Goal: Task Accomplishment & Management: Complete application form

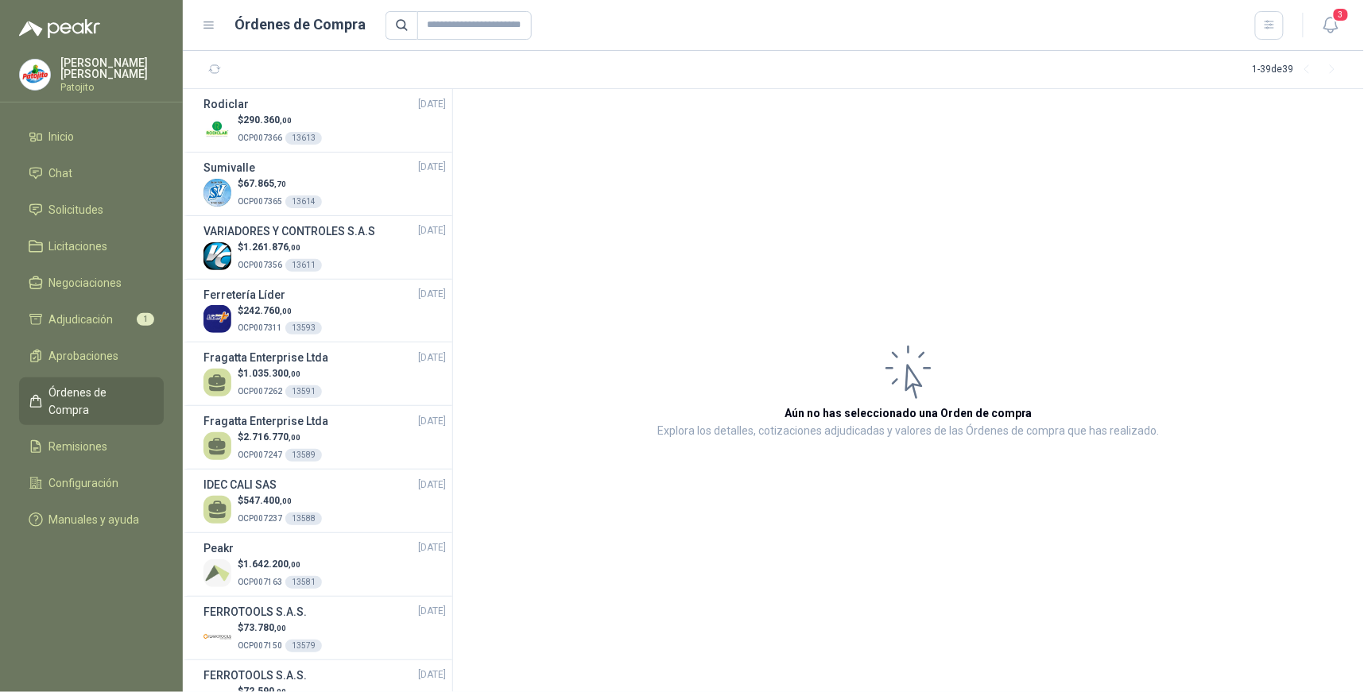
drag, startPoint x: 68, startPoint y: 207, endPoint x: 165, endPoint y: 211, distance: 96.2
click at [68, 207] on span "Solicitudes" at bounding box center [76, 209] width 55 height 17
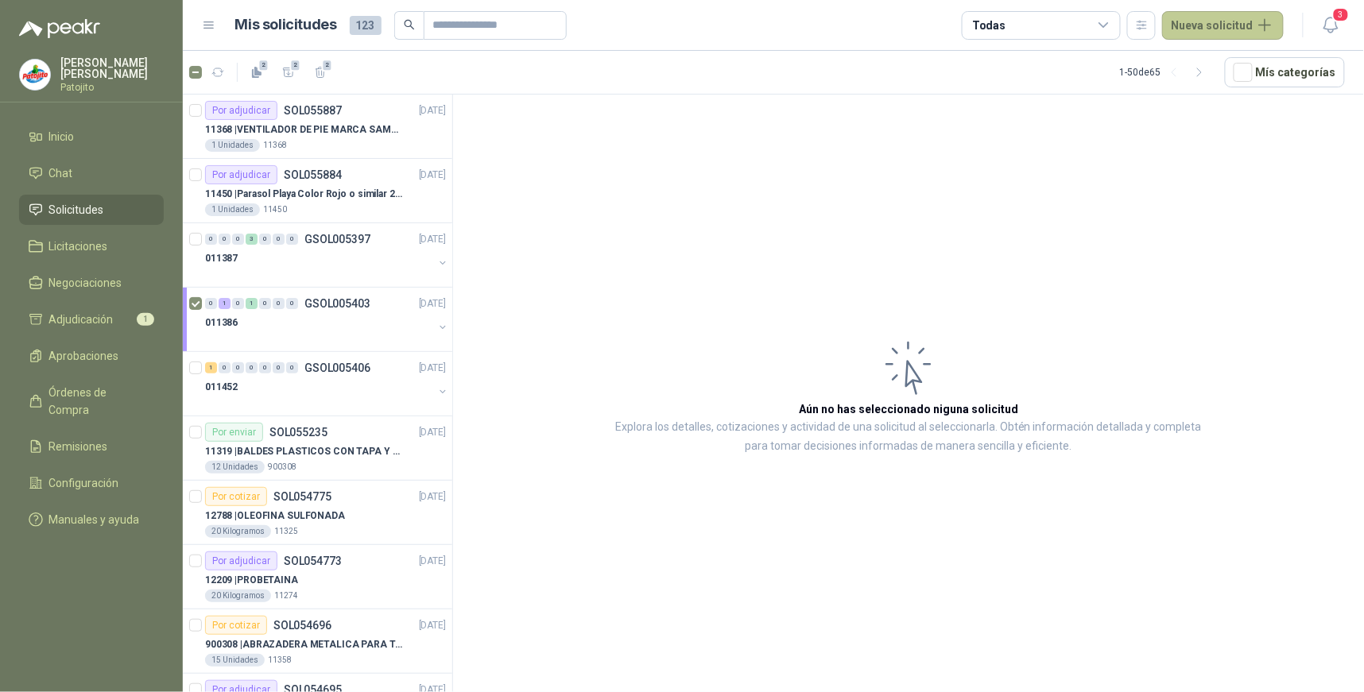
click at [1240, 27] on button "Nueva solicitud" at bounding box center [1223, 25] width 122 height 29
click at [1233, 61] on link "Solicitud" at bounding box center [1242, 63] width 135 height 28
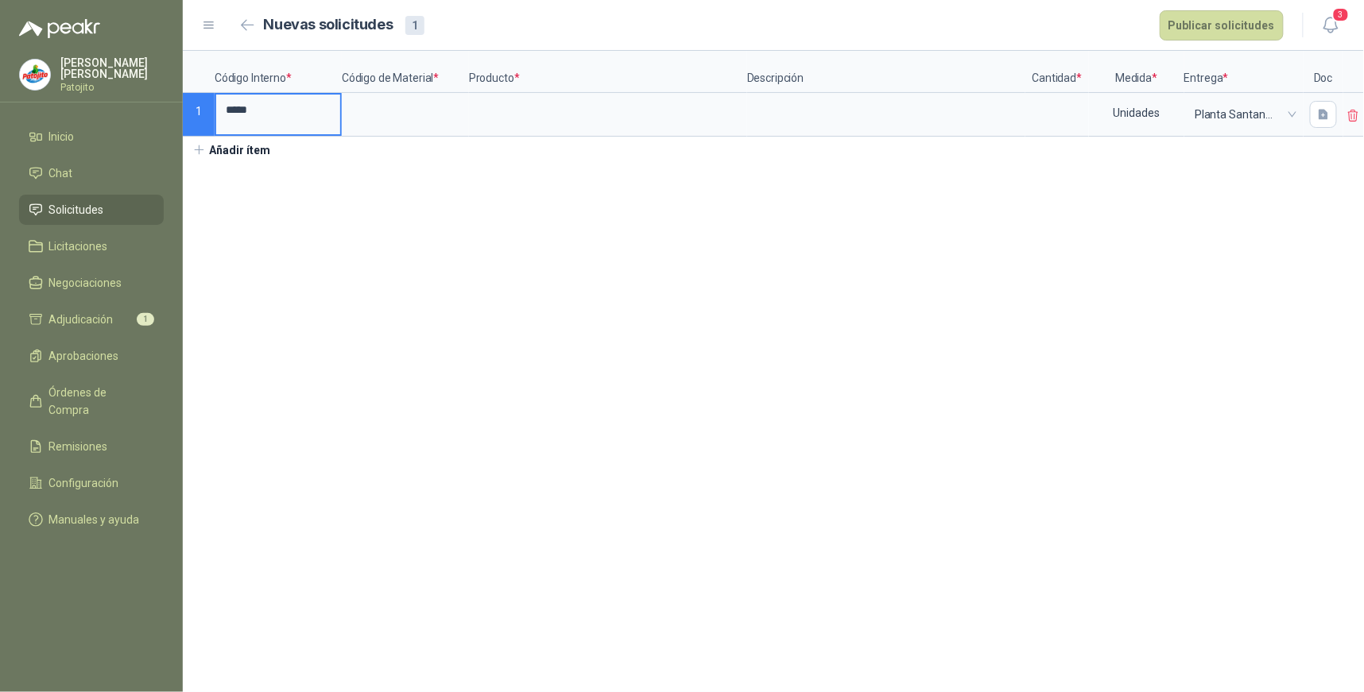
type input "*****"
click at [406, 119] on input at bounding box center [405, 110] width 124 height 31
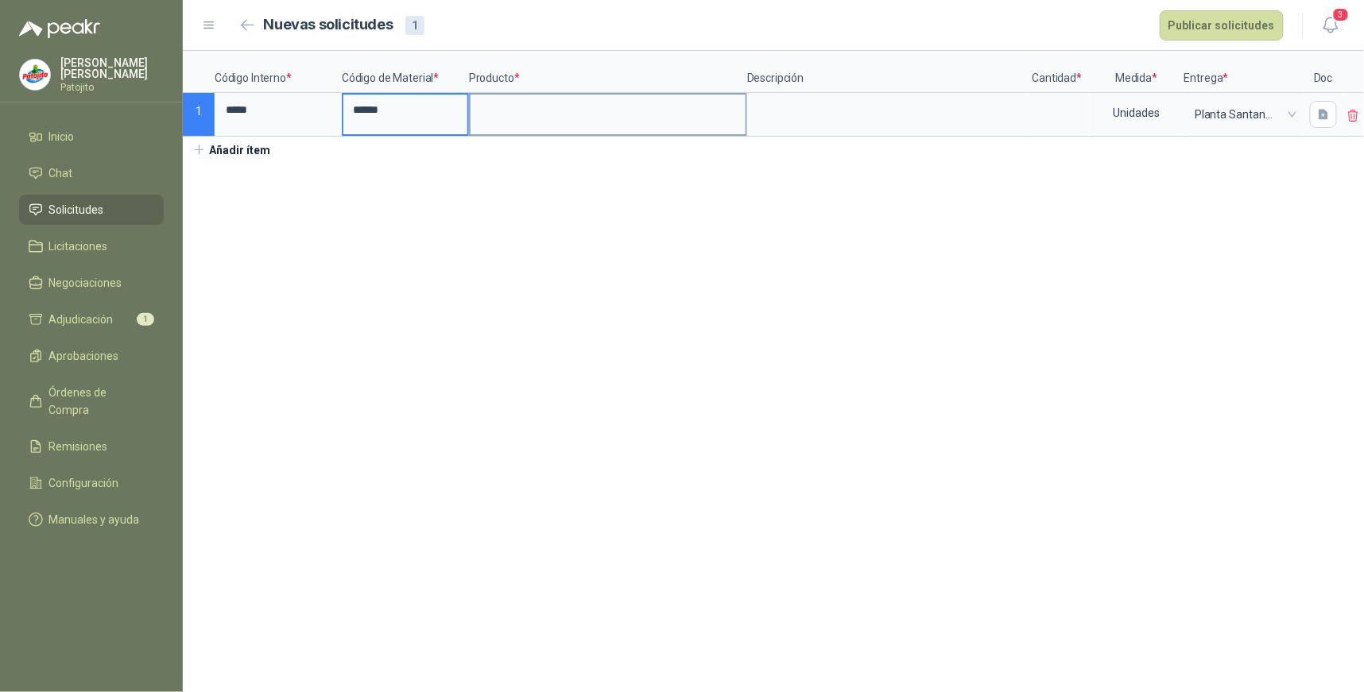
type input "******"
click at [503, 111] on input at bounding box center [608, 110] width 275 height 31
type input "*"
click at [686, 103] on input "**********" at bounding box center [608, 110] width 275 height 31
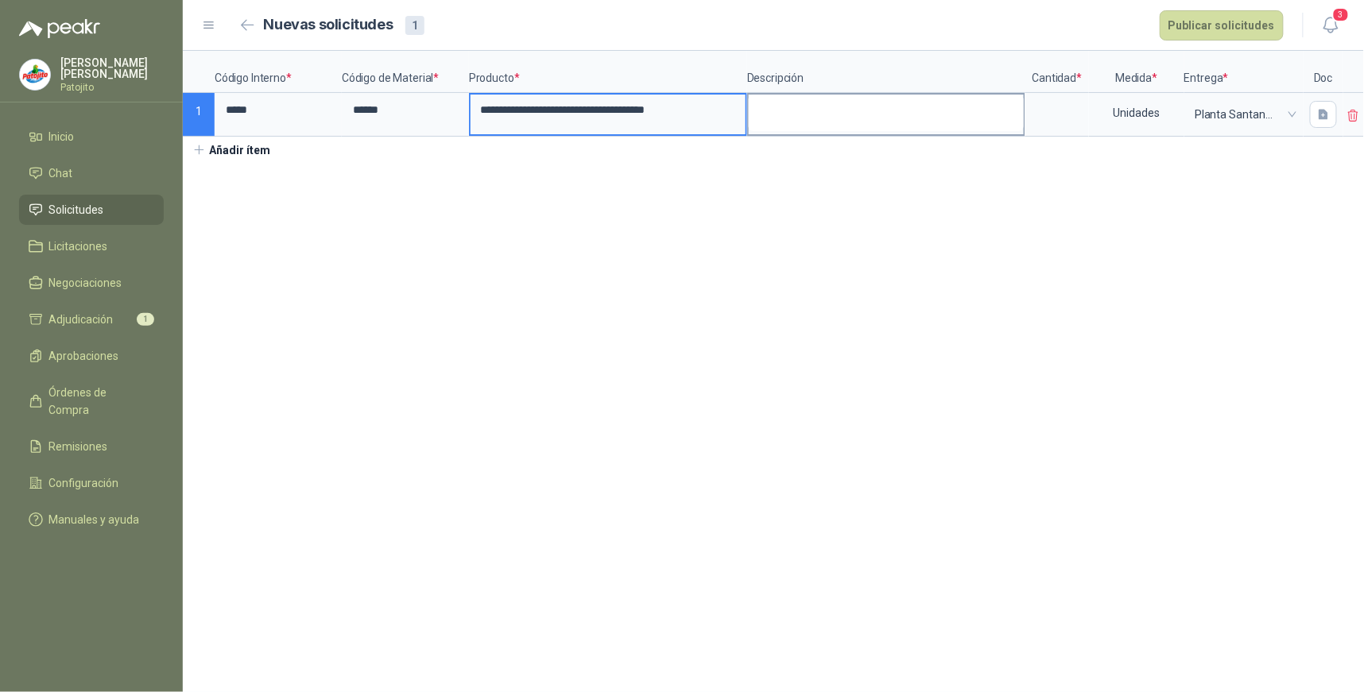
type input "**********"
click at [812, 119] on textarea at bounding box center [886, 113] width 275 height 37
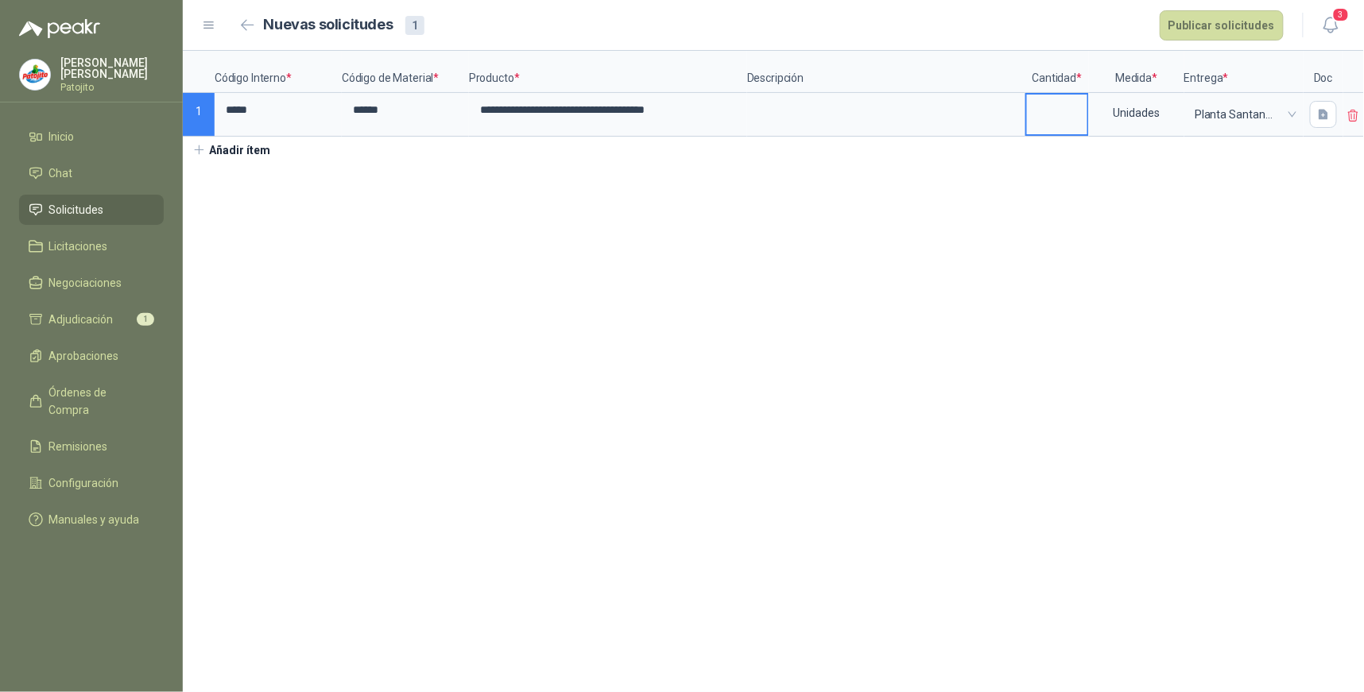
click at [1050, 107] on input at bounding box center [1057, 110] width 60 height 31
type input "*"
click at [1320, 117] on icon "button" at bounding box center [1324, 114] width 10 height 10
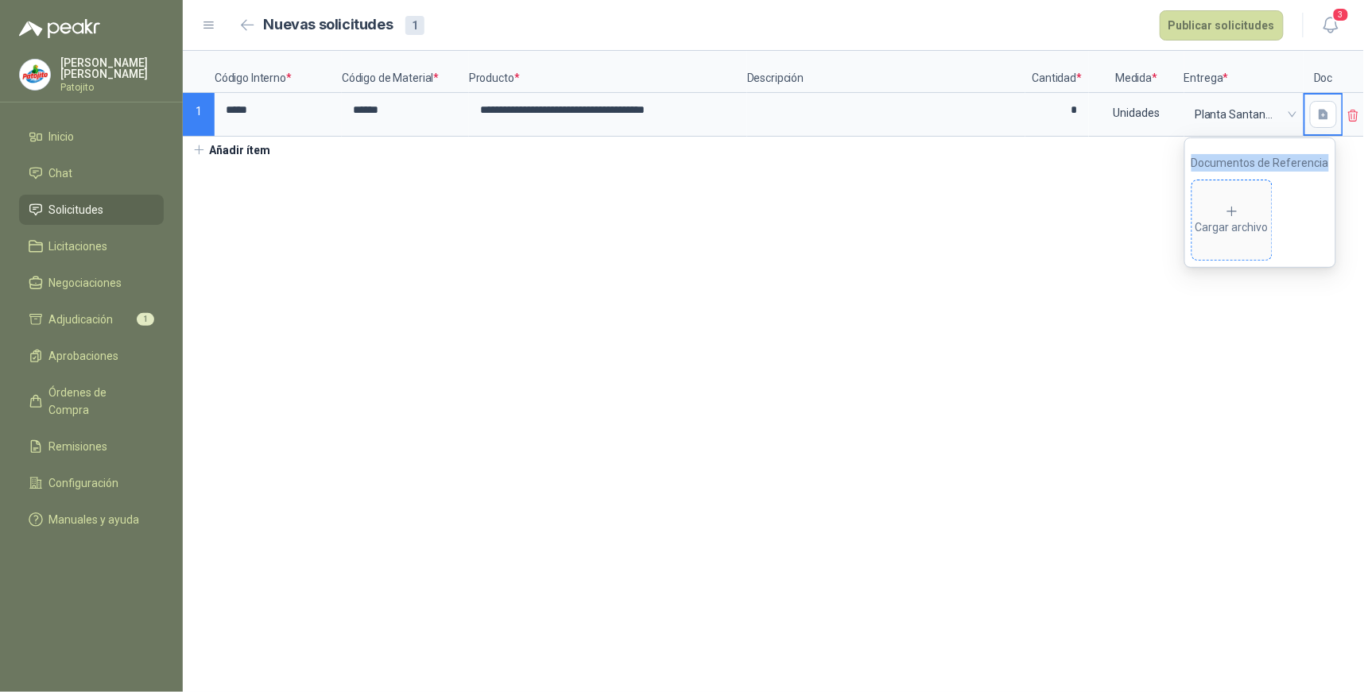
click at [1237, 211] on icon at bounding box center [1232, 211] width 14 height 14
click at [1219, 234] on div "Cargar archivo" at bounding box center [1232, 220] width 73 height 32
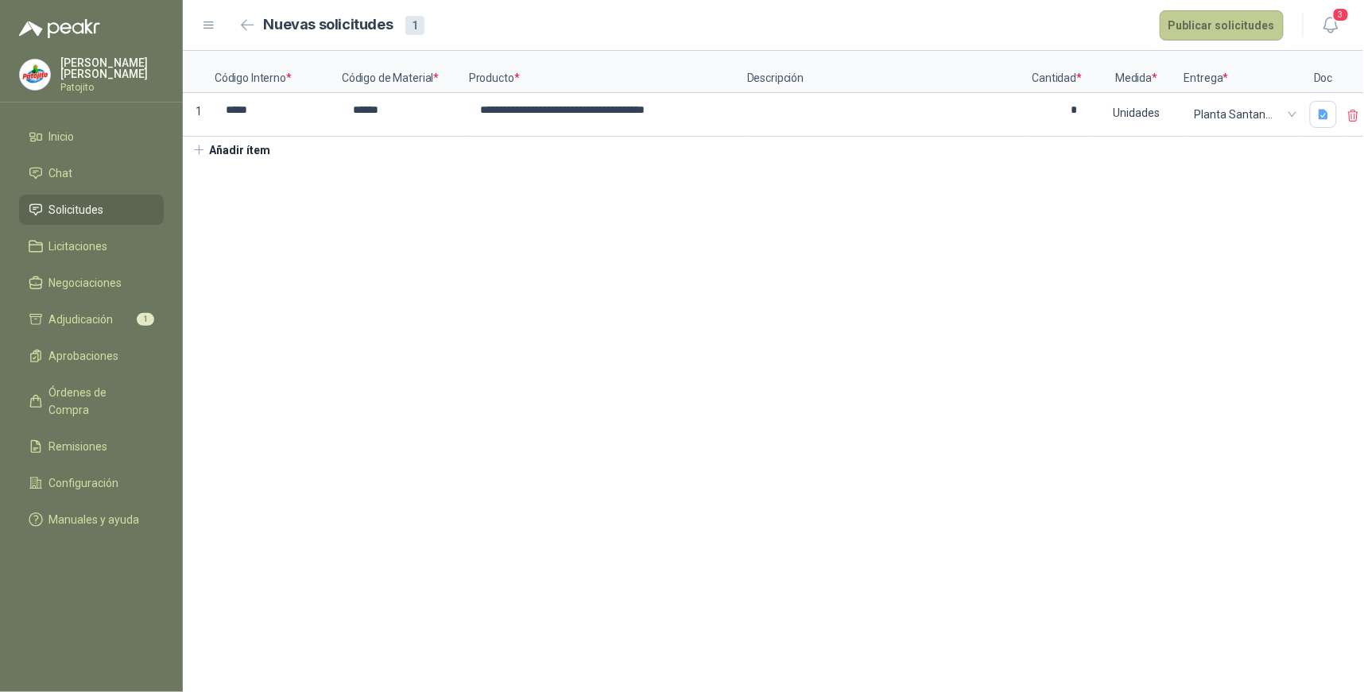
click at [1223, 20] on button "Publicar solicitudes" at bounding box center [1222, 25] width 124 height 30
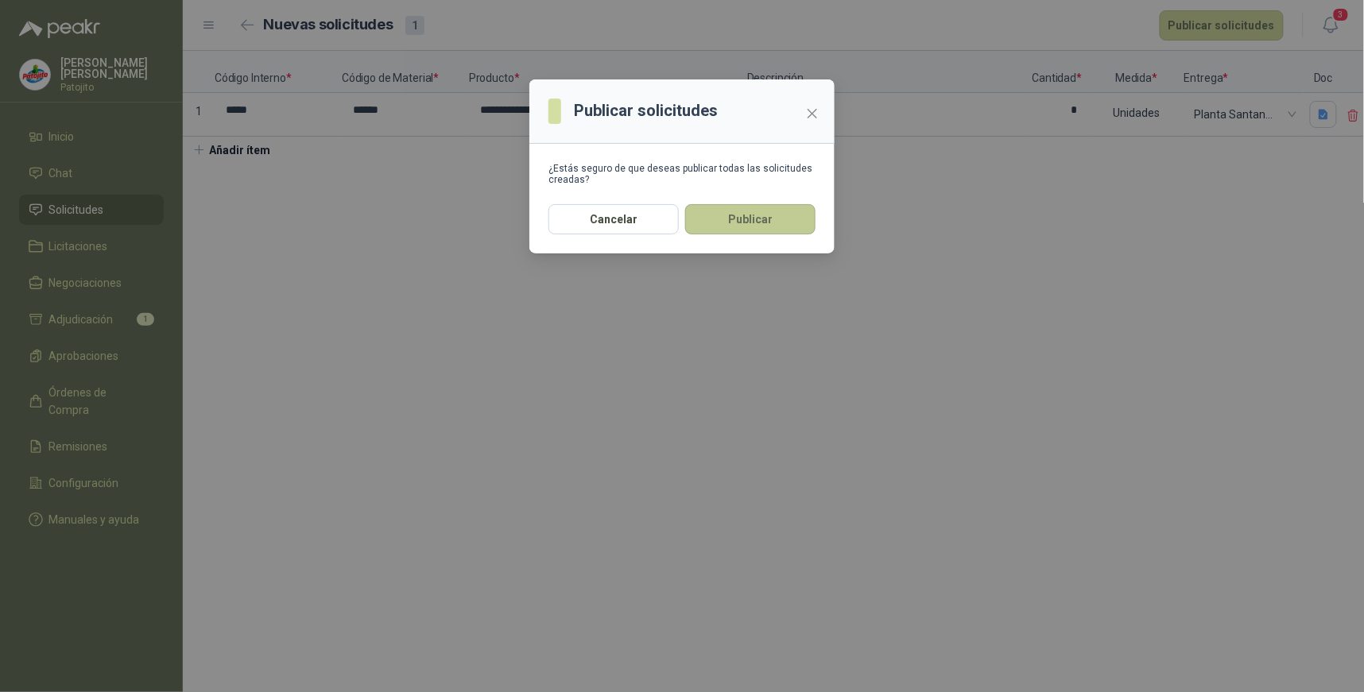
click at [746, 221] on button "Publicar" at bounding box center [750, 219] width 130 height 30
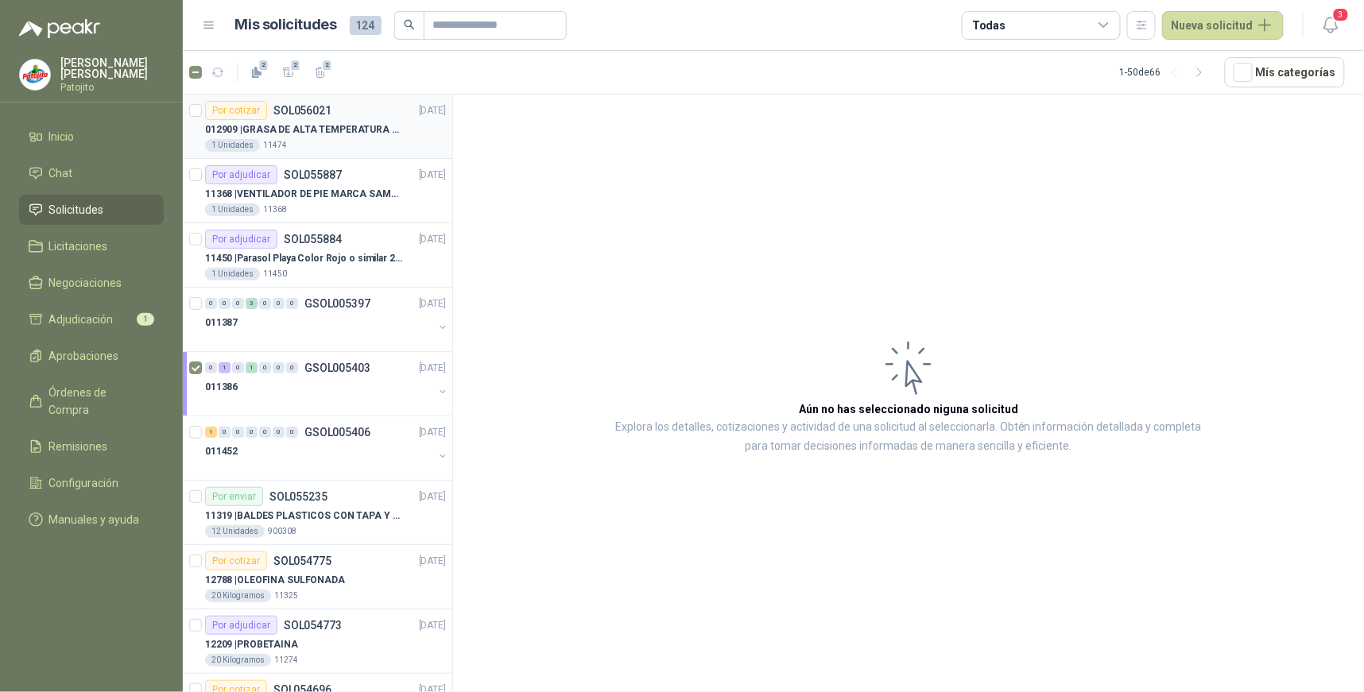
click at [355, 146] on div "1 Unidades 11474" at bounding box center [325, 145] width 241 height 13
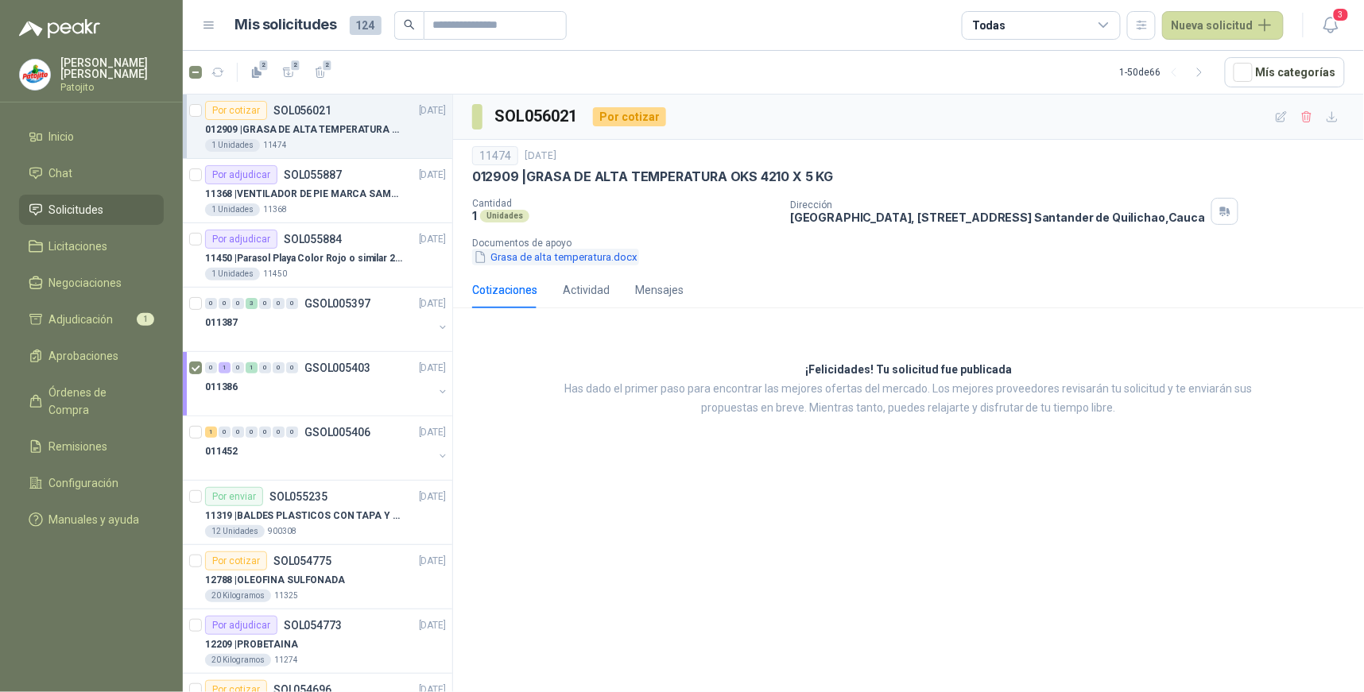
click at [563, 255] on button "Grasa de alta temperatura.docx" at bounding box center [555, 257] width 167 height 17
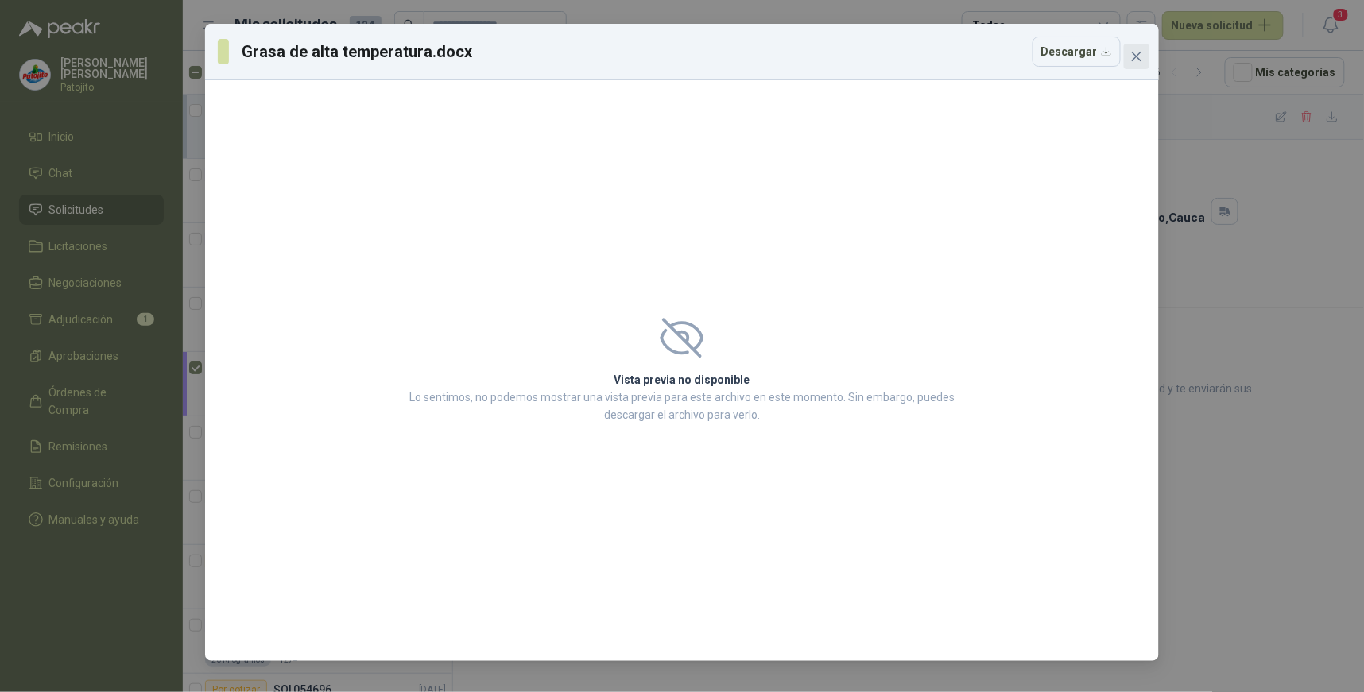
click at [1133, 52] on icon "close" at bounding box center [1137, 57] width 10 height 10
